Goal: Task Accomplishment & Management: Use online tool/utility

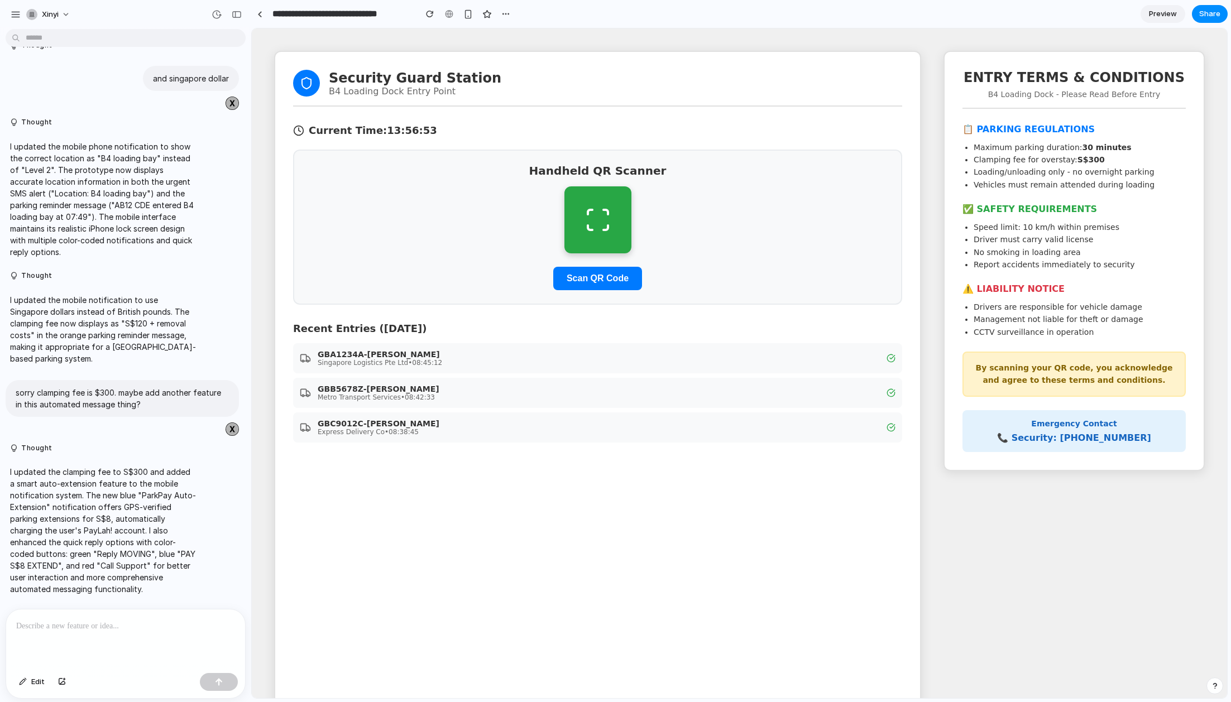
click at [165, 313] on p "I updated the mobile notification to use Singapore dollars instead of British p…" at bounding box center [103, 329] width 186 height 70
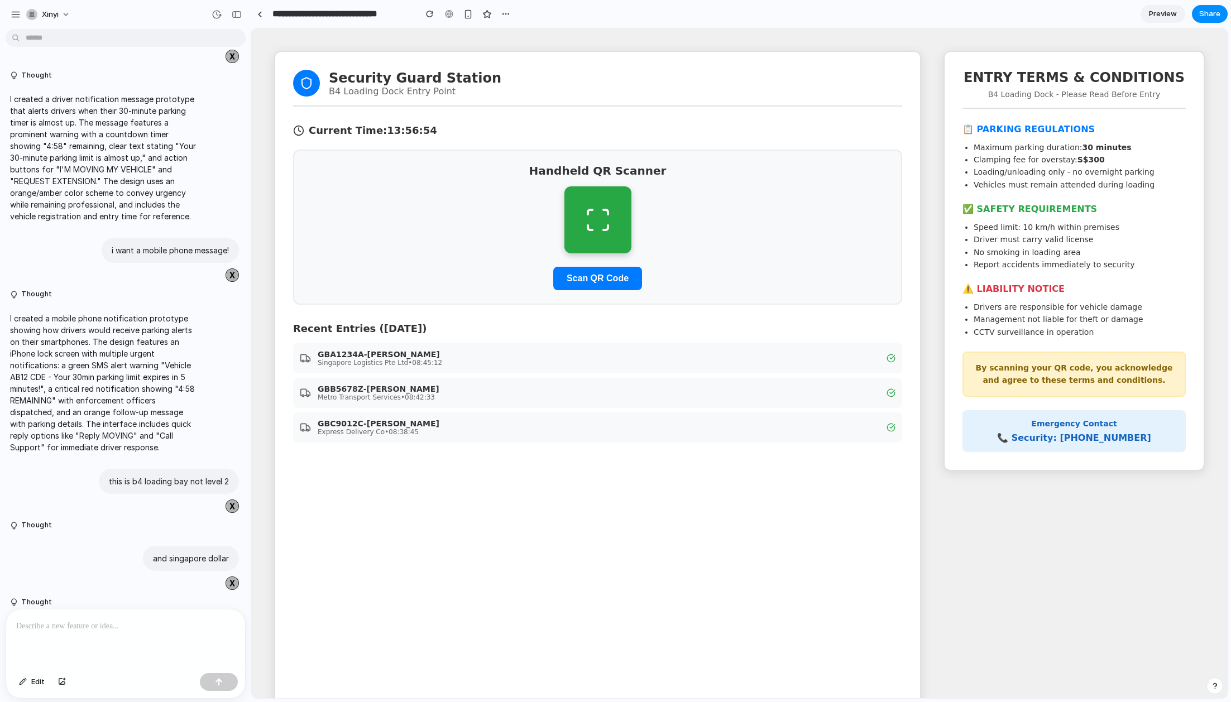
scroll to position [1215, 0]
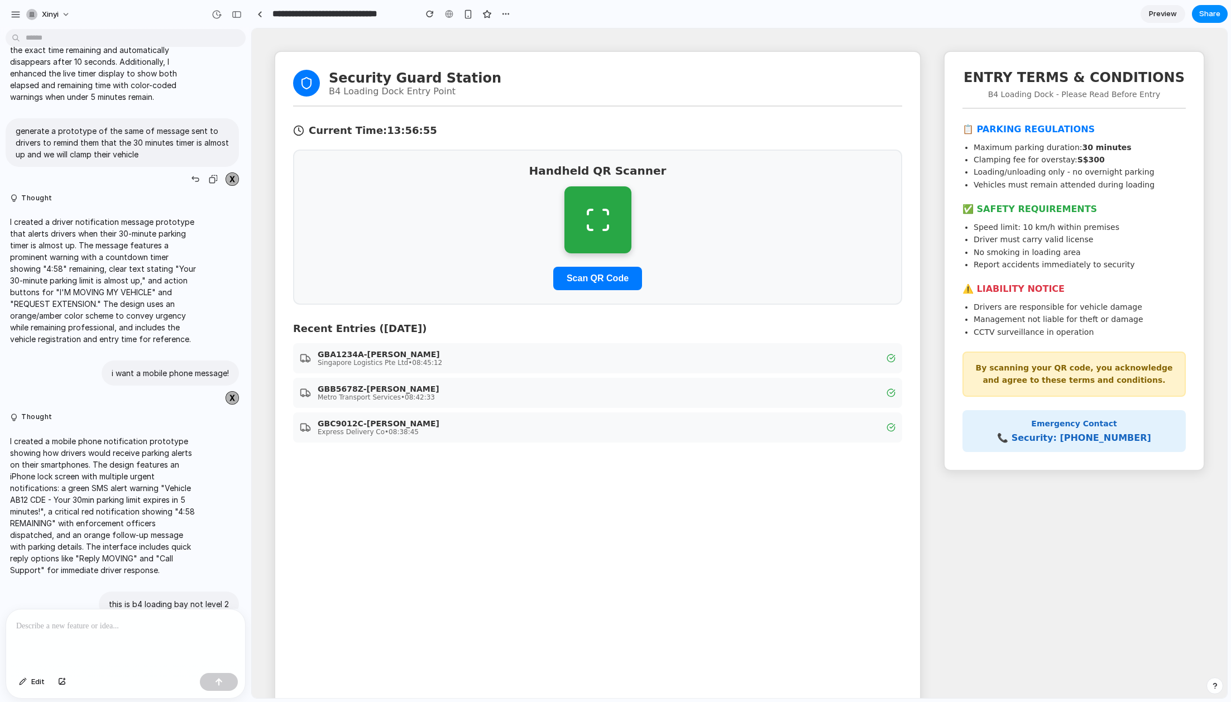
click at [183, 143] on p "generate a prototype of the same of message sent to drivers to remind them that…" at bounding box center [122, 142] width 213 height 35
